Goal: Use online tool/utility: Utilize a website feature to perform a specific function

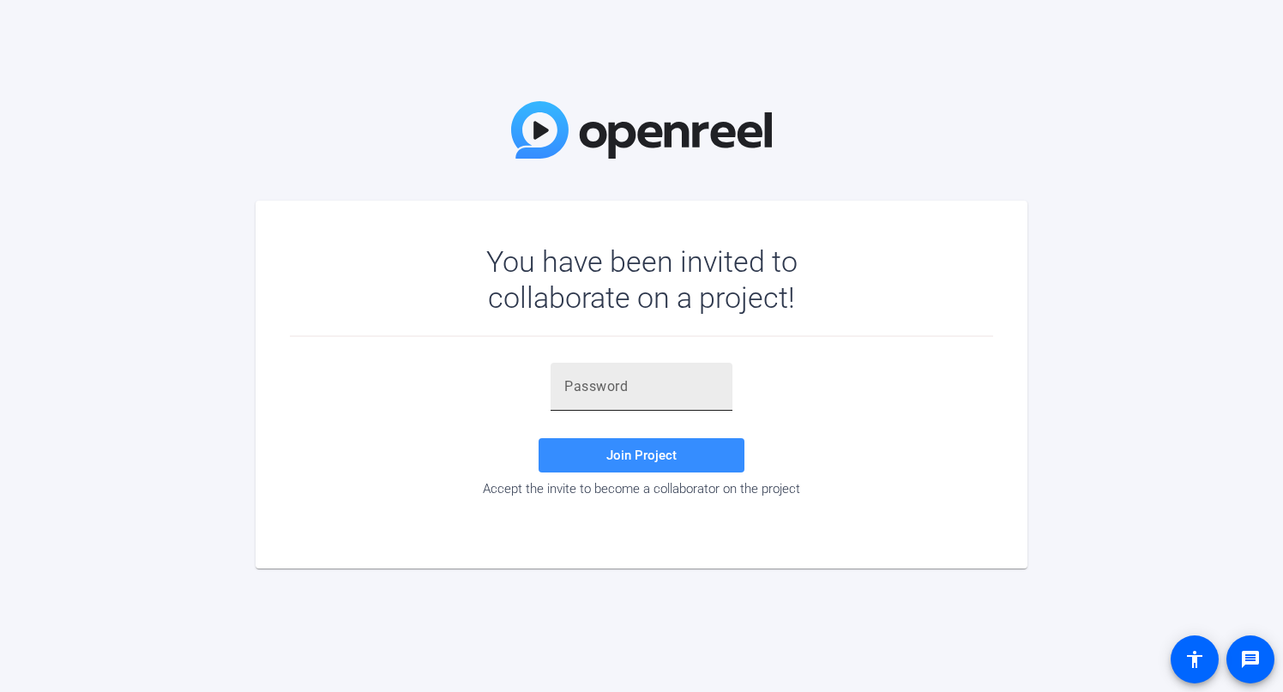
click at [621, 384] on input "text" at bounding box center [641, 386] width 154 height 21
paste input "B2Q#-S"
type input "B2Q#-S"
click at [594, 457] on span at bounding box center [642, 455] width 206 height 41
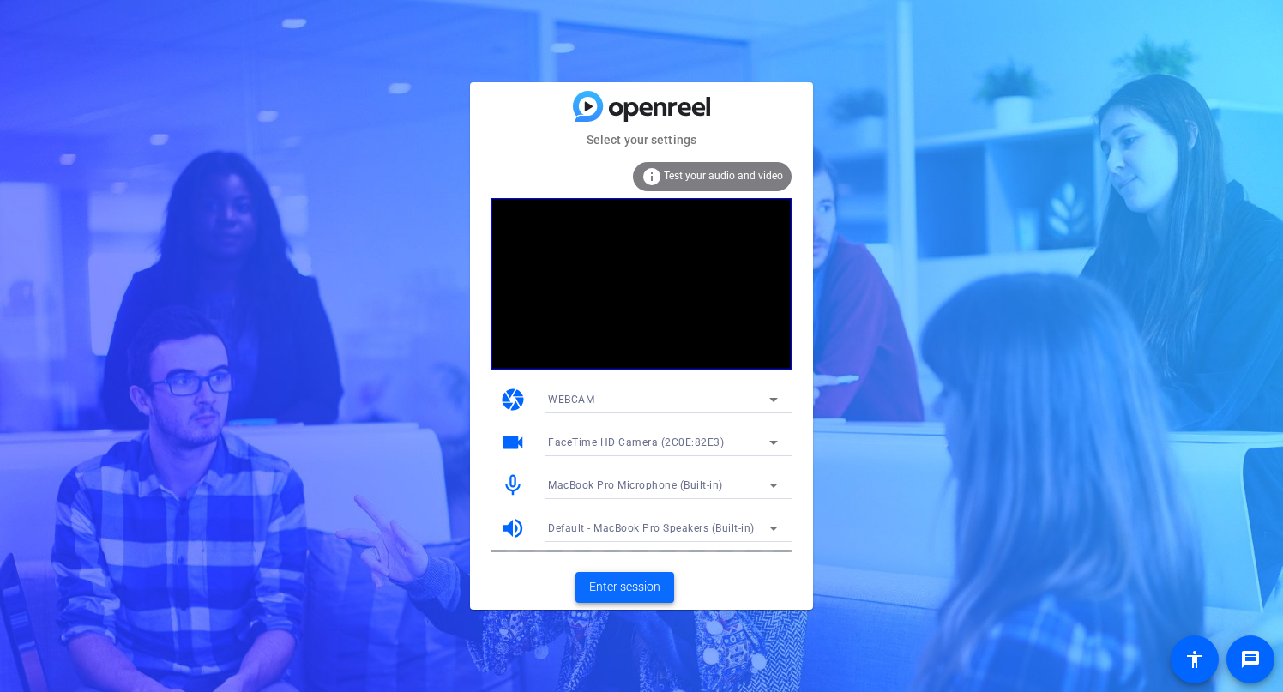
click at [654, 589] on span "Enter session" at bounding box center [624, 587] width 71 height 18
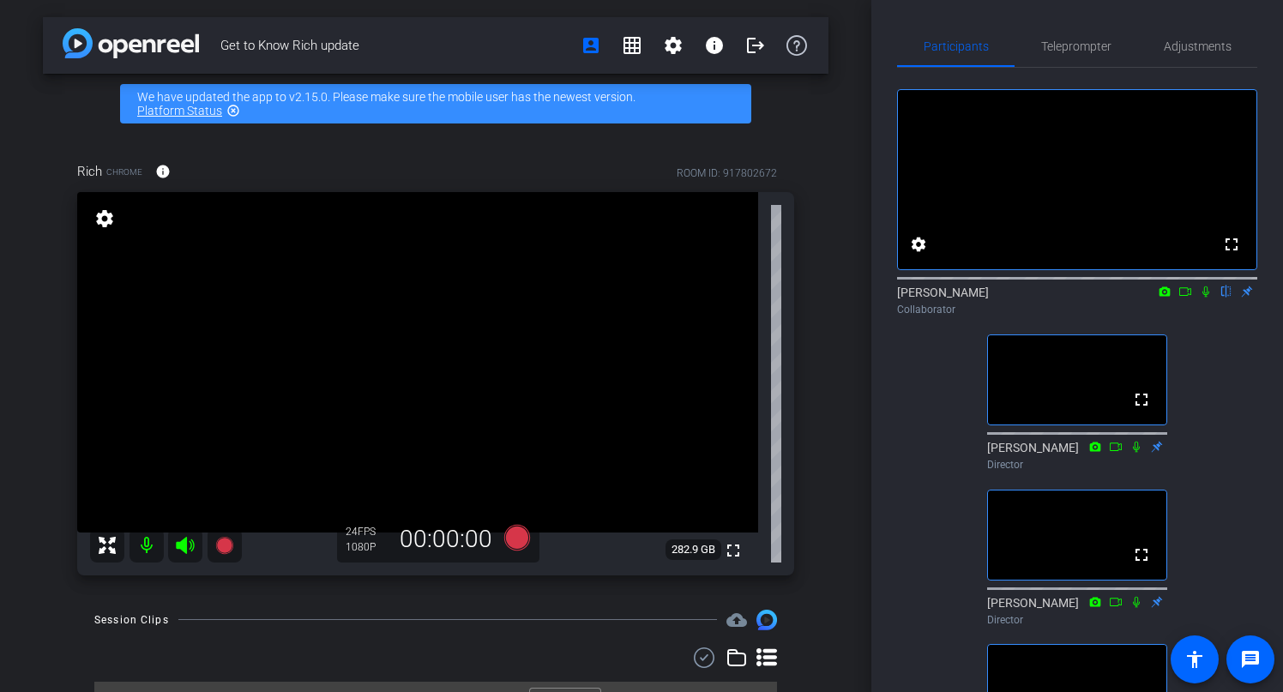
click at [1187, 298] on icon at bounding box center [1185, 292] width 14 height 12
click at [1203, 296] on icon at bounding box center [1204, 290] width 9 height 9
click at [1224, 298] on mat-icon "flip" at bounding box center [1226, 290] width 21 height 15
click at [1211, 50] on span "Adjustments" at bounding box center [1198, 46] width 68 height 12
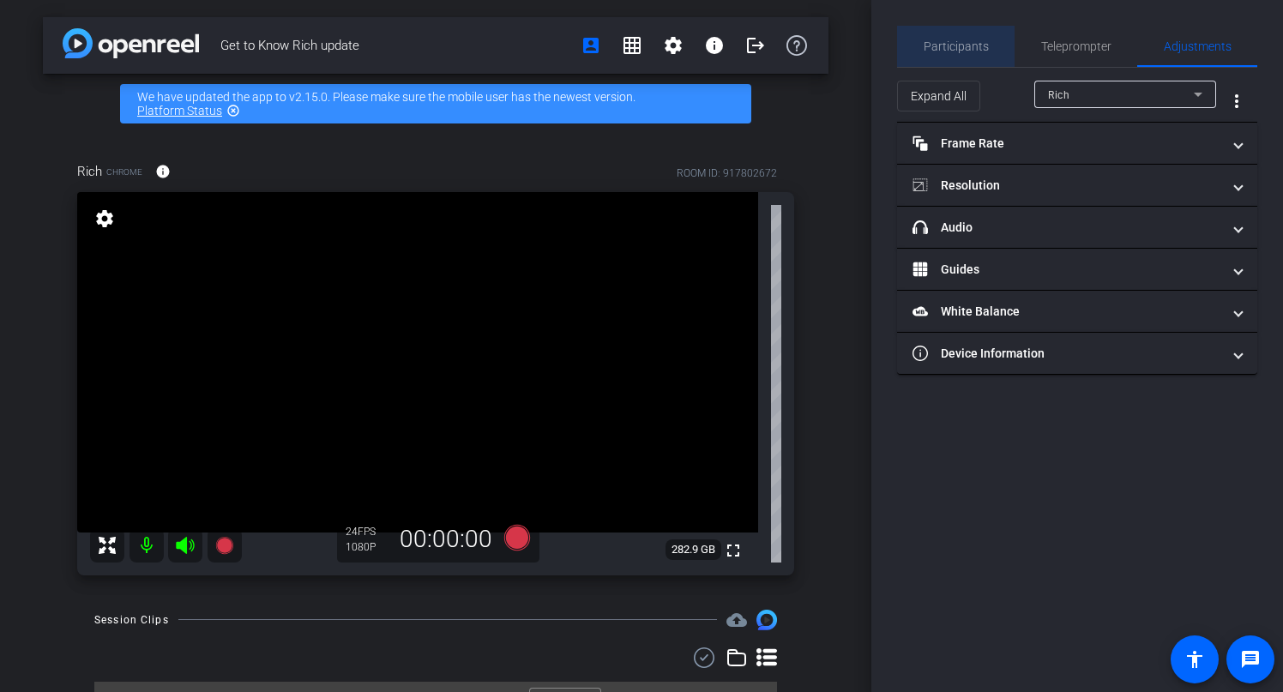
click at [962, 45] on span "Participants" at bounding box center [956, 46] width 65 height 12
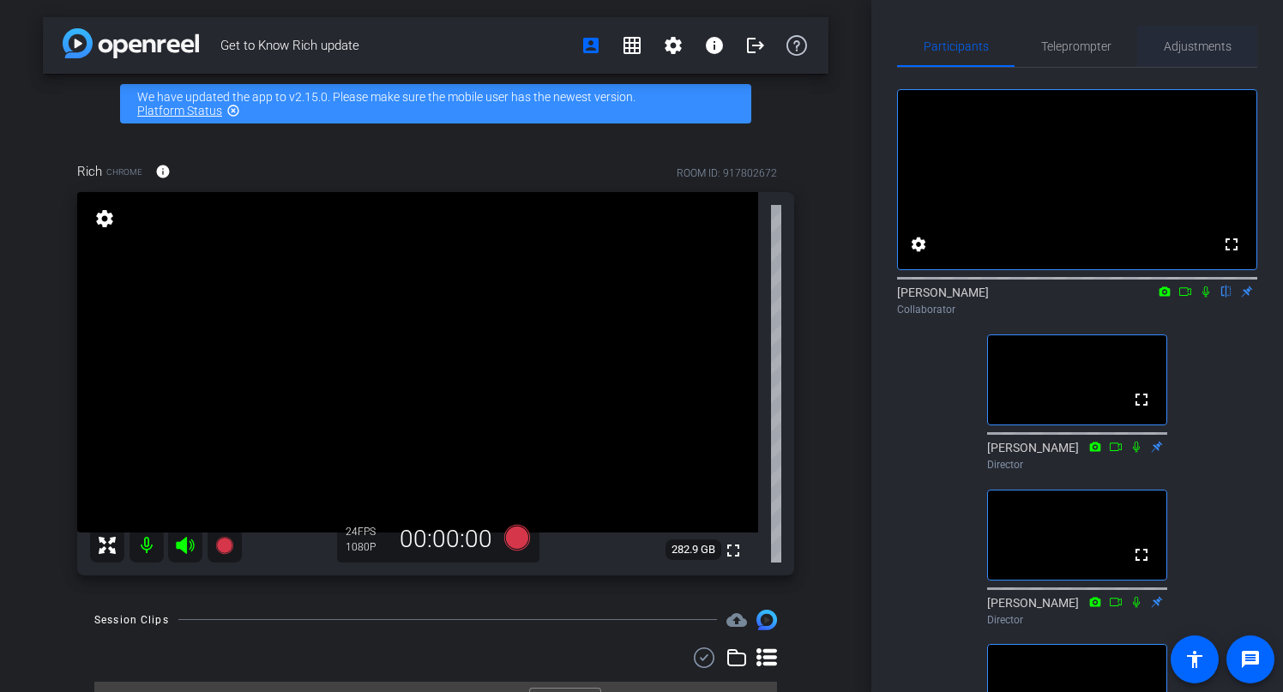
click at [1210, 44] on span "Adjustments" at bounding box center [1198, 46] width 68 height 12
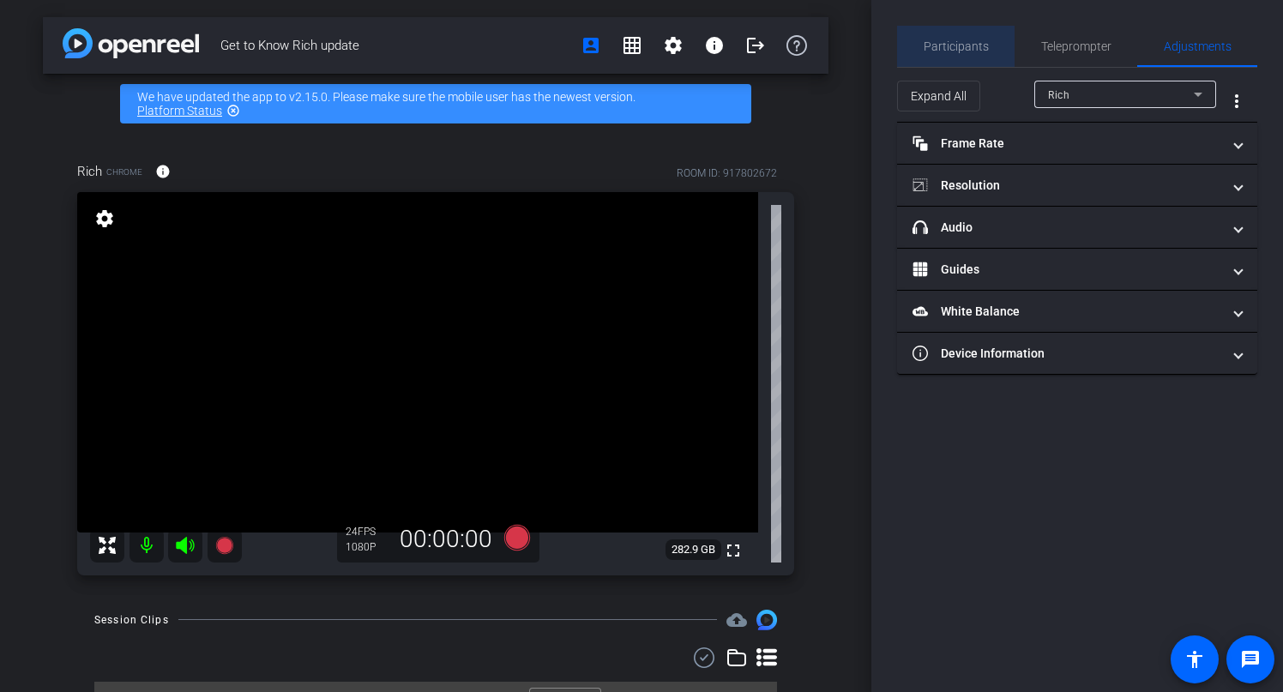
click at [969, 44] on span "Participants" at bounding box center [956, 46] width 65 height 12
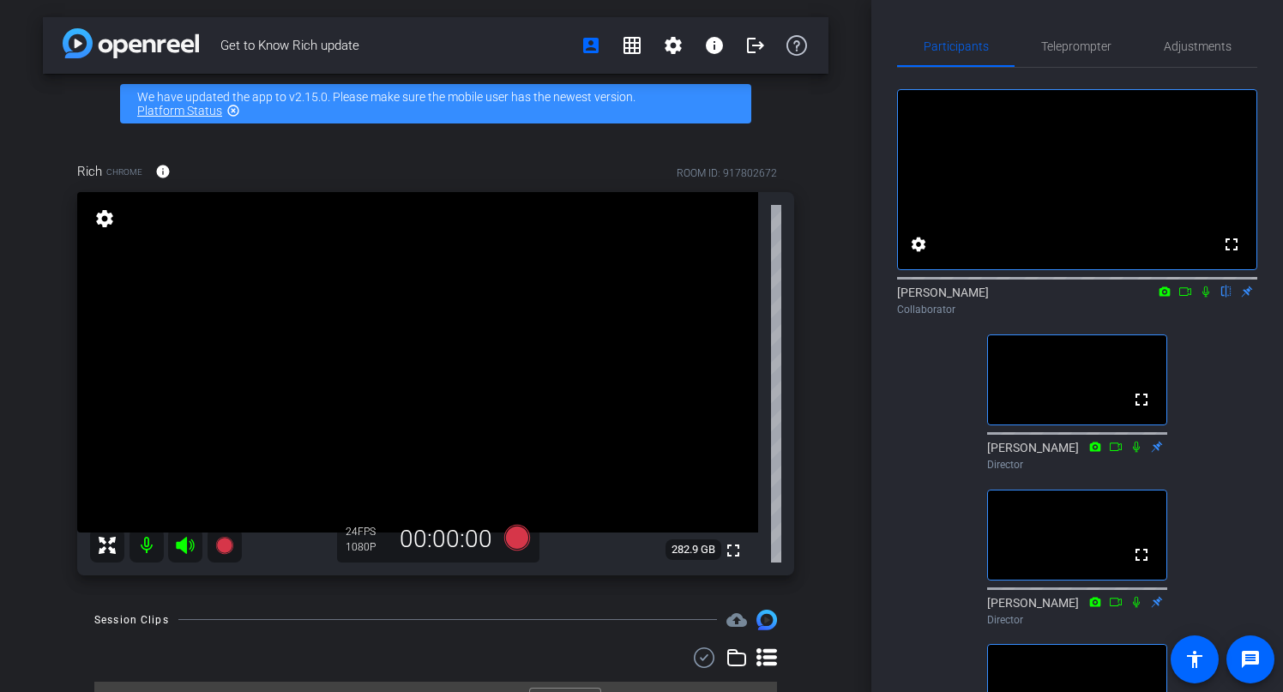
click at [1166, 296] on icon at bounding box center [1164, 290] width 11 height 9
click at [1232, 356] on div at bounding box center [641, 346] width 1283 height 692
click at [919, 255] on mat-icon "settings" at bounding box center [918, 244] width 21 height 21
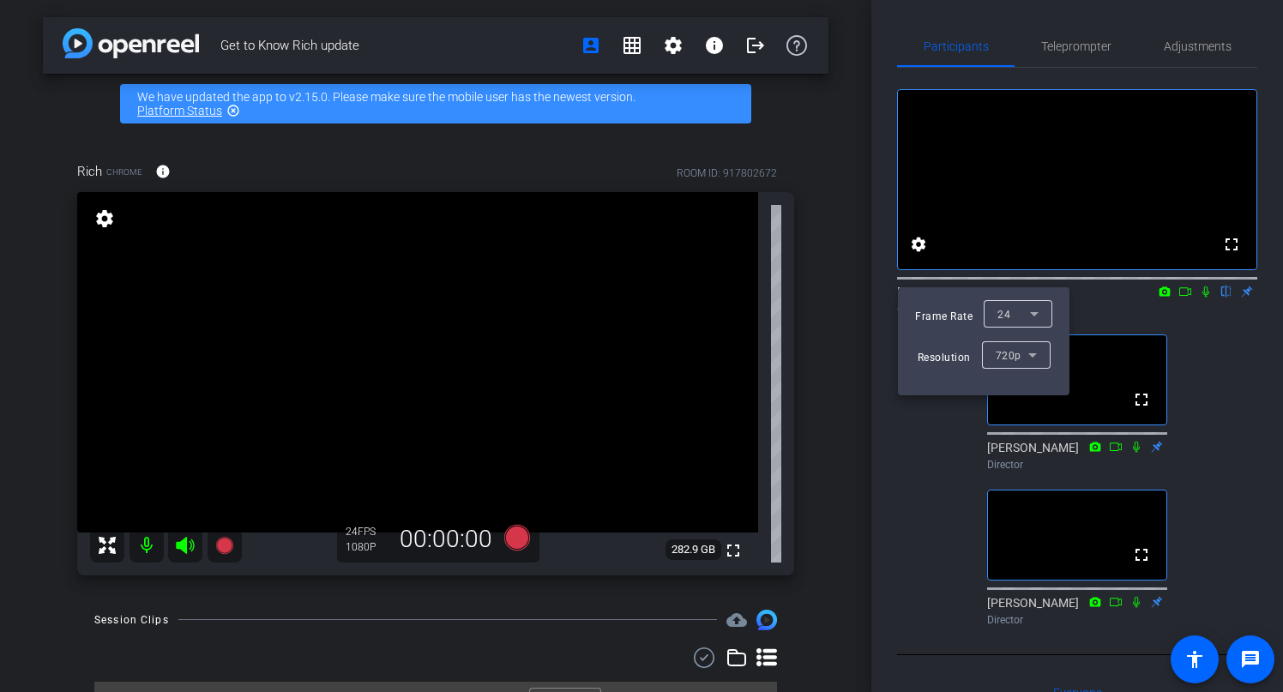
click at [919, 270] on div at bounding box center [641, 346] width 1283 height 692
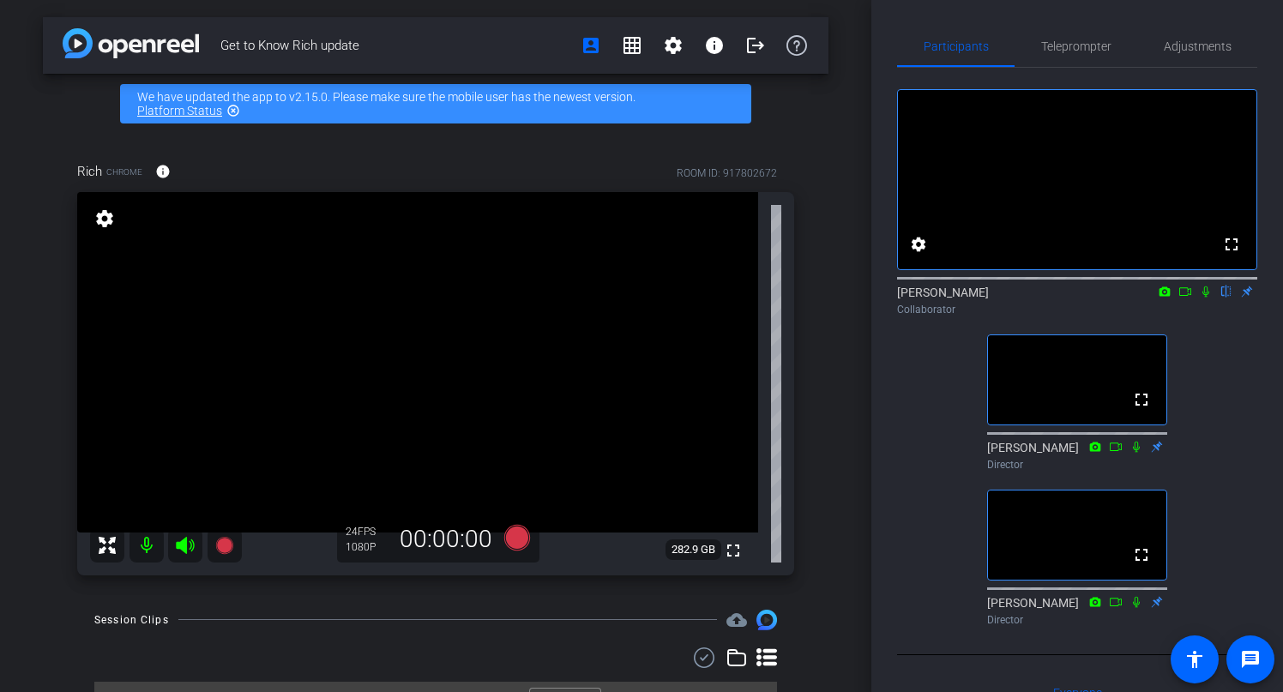
click at [1206, 298] on icon at bounding box center [1205, 291] width 7 height 11
click at [1206, 298] on icon at bounding box center [1206, 292] width 14 height 12
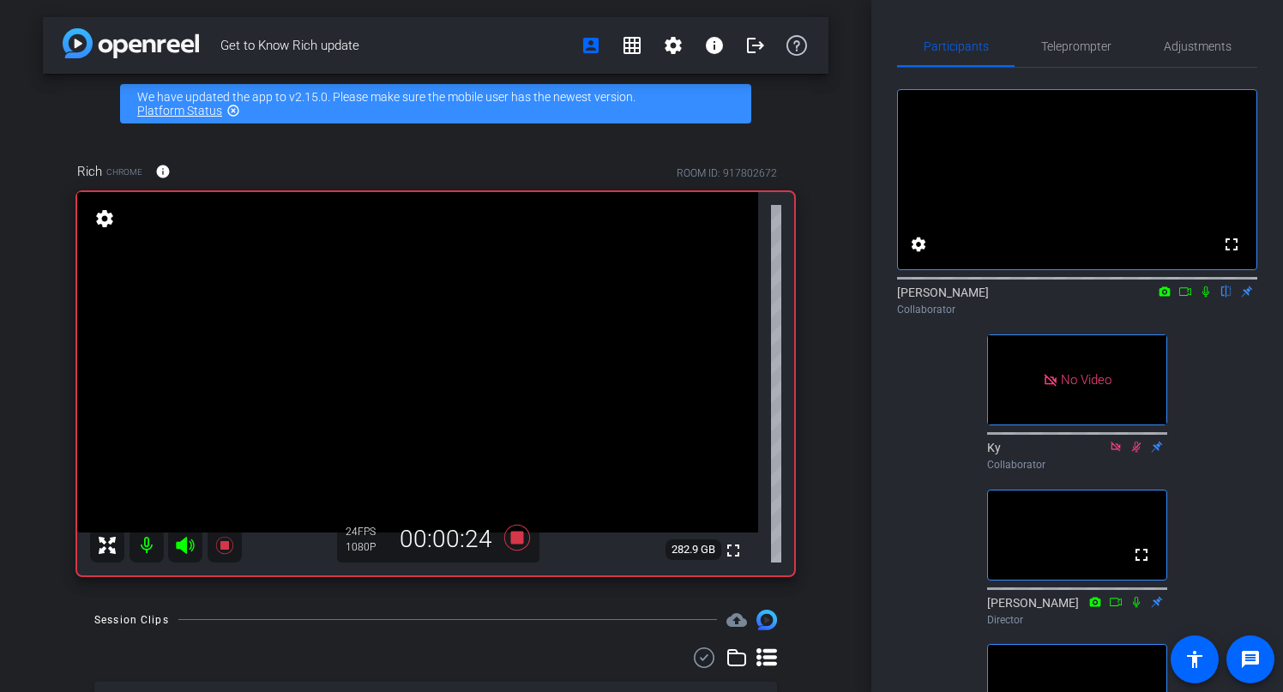
click at [1206, 298] on icon at bounding box center [1205, 291] width 7 height 11
click at [1206, 297] on icon at bounding box center [1205, 291] width 9 height 11
click at [1205, 297] on icon at bounding box center [1206, 291] width 14 height 12
click at [1206, 297] on icon at bounding box center [1205, 291] width 9 height 11
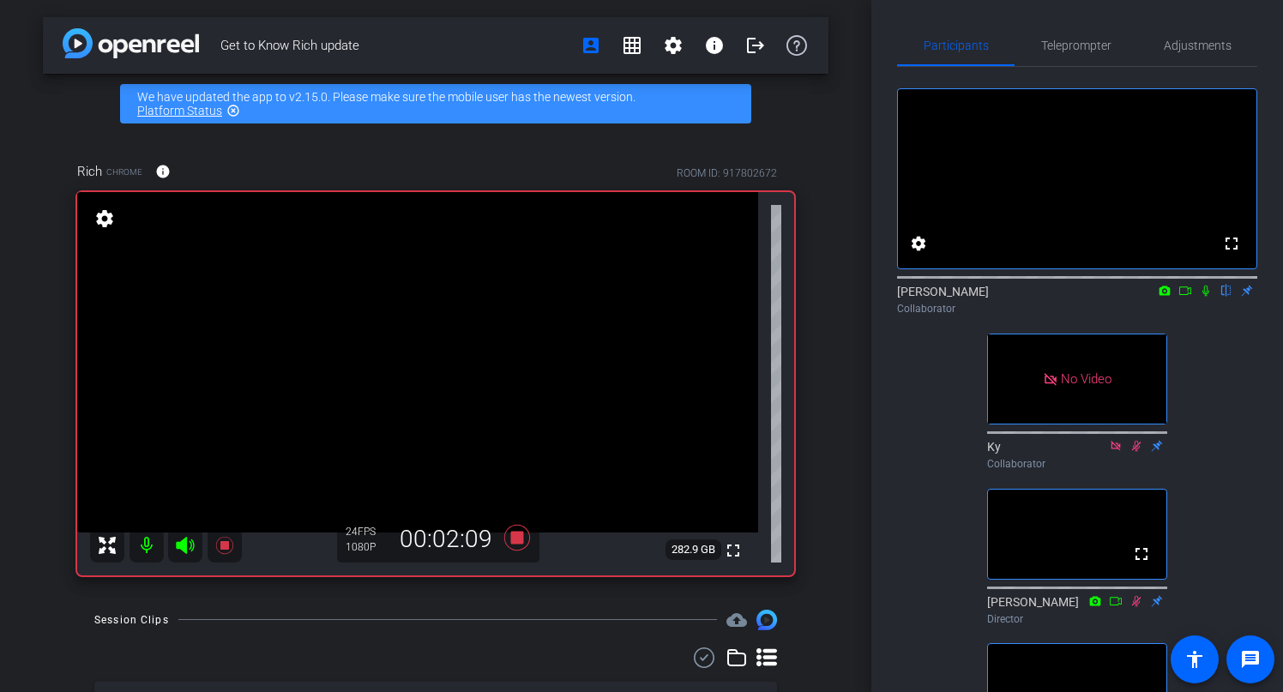
click at [1208, 297] on icon at bounding box center [1206, 291] width 14 height 12
click at [1205, 297] on icon at bounding box center [1206, 291] width 14 height 12
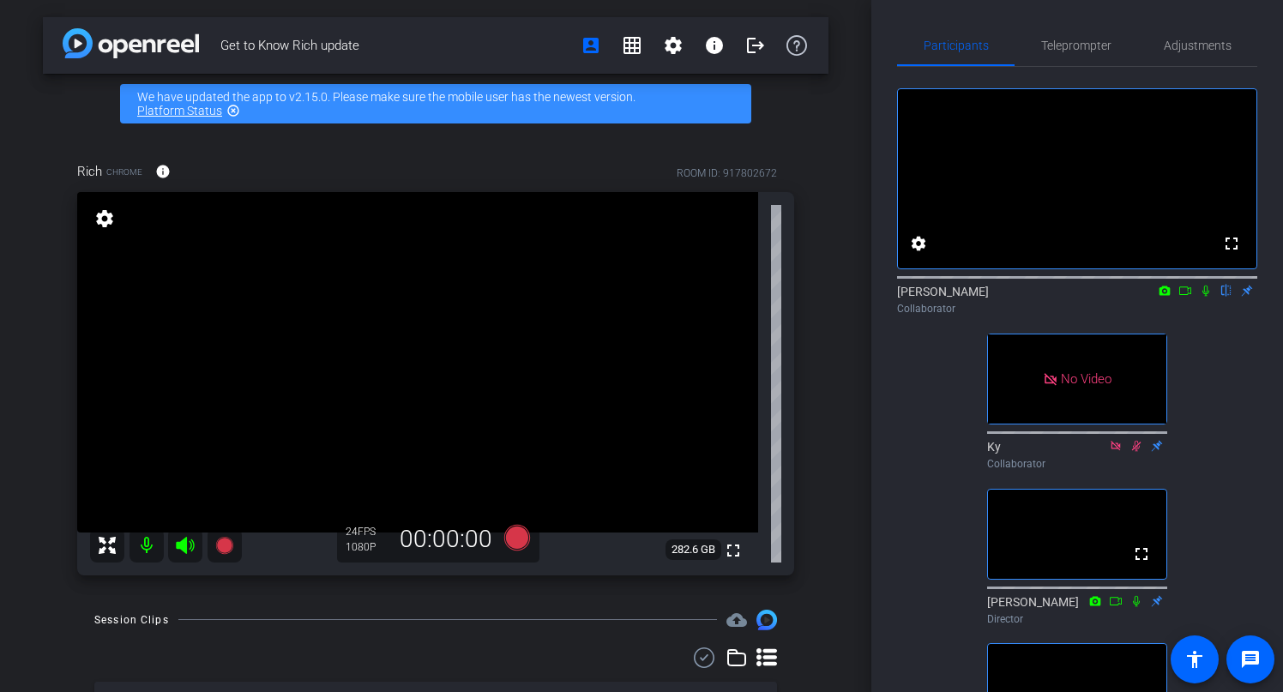
click at [1206, 297] on icon at bounding box center [1206, 291] width 14 height 12
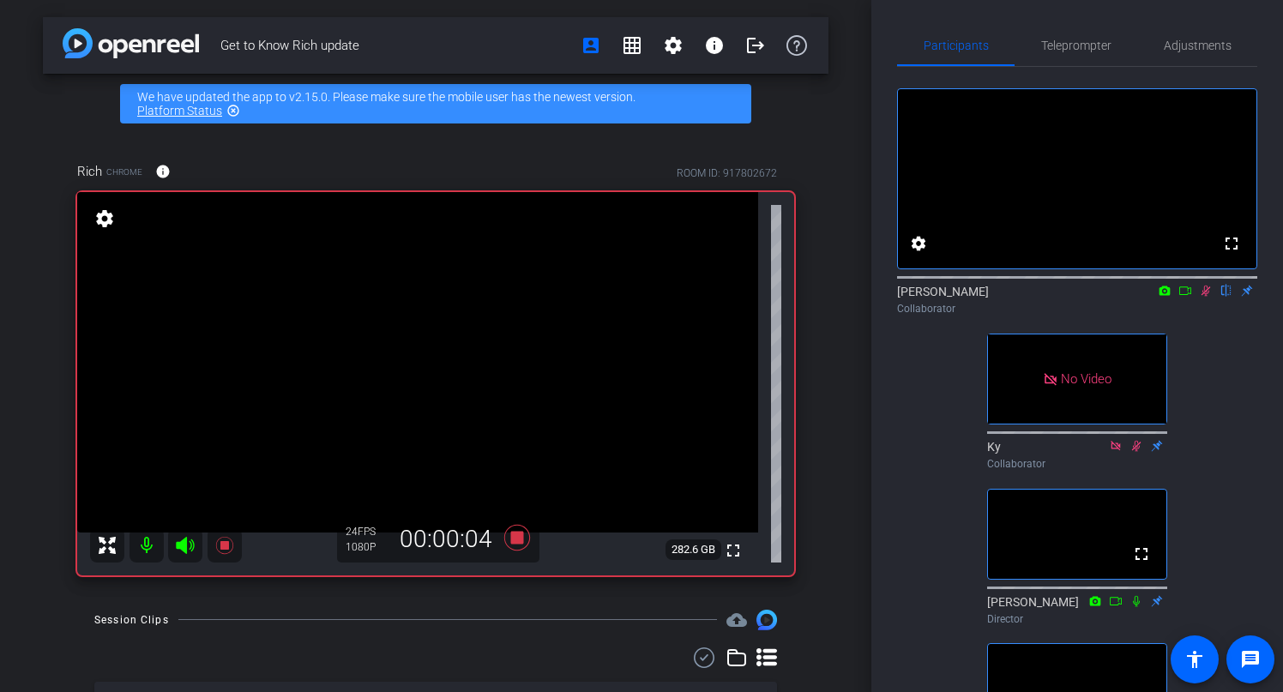
click at [1206, 297] on icon at bounding box center [1205, 291] width 9 height 11
click at [1206, 297] on icon at bounding box center [1206, 291] width 14 height 12
